Goal: Task Accomplishment & Management: Manage account settings

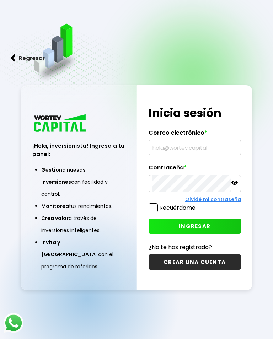
click at [188, 150] on input "text" at bounding box center [195, 147] width 86 height 15
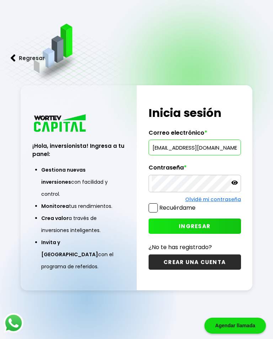
type input "[EMAIL_ADDRESS][DOMAIN_NAME]"
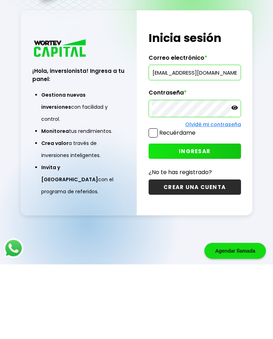
click at [208, 223] on span "INGRESAR" at bounding box center [195, 226] width 32 height 7
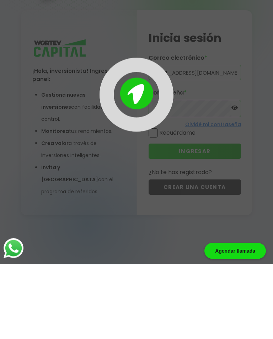
scroll to position [36, 0]
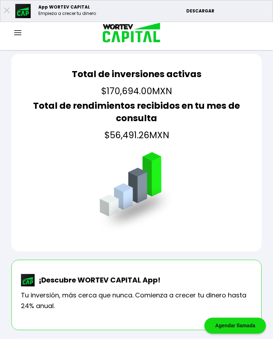
click at [21, 31] on div at bounding box center [18, 33] width 36 height 9
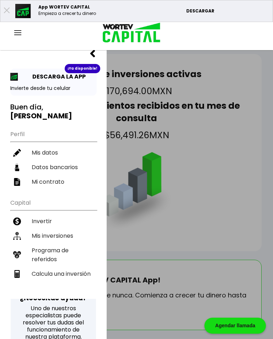
click at [72, 234] on li "Mis inversiones" at bounding box center [53, 236] width 86 height 15
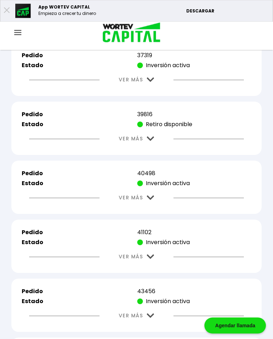
scroll to position [793, 0]
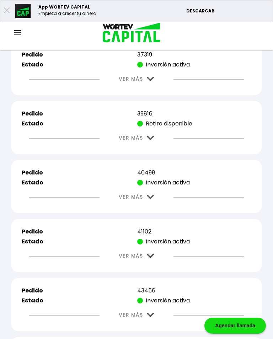
click at [148, 141] on img at bounding box center [150, 138] width 7 height 5
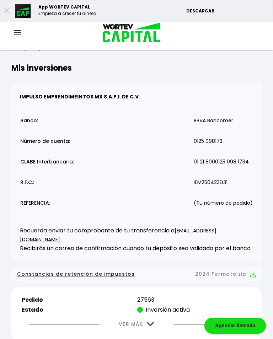
scroll to position [0, 0]
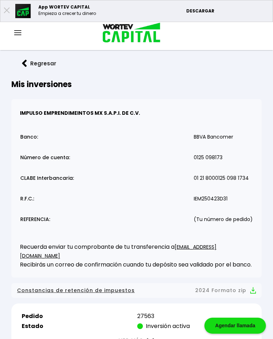
click at [28, 59] on button "Regresar" at bounding box center [38, 63] width 55 height 19
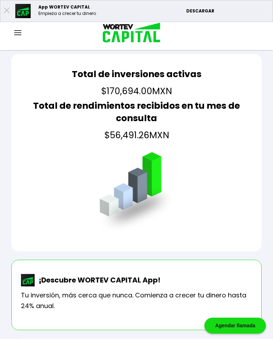
click at [21, 31] on div at bounding box center [18, 33] width 36 height 9
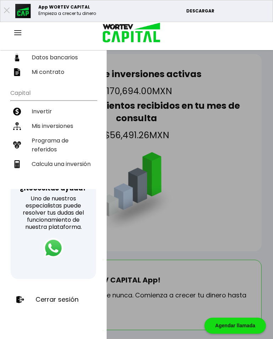
scroll to position [110, 0]
click at [64, 296] on p "Cerrar sesión" at bounding box center [57, 299] width 43 height 7
